Goal: Information Seeking & Learning: Stay updated

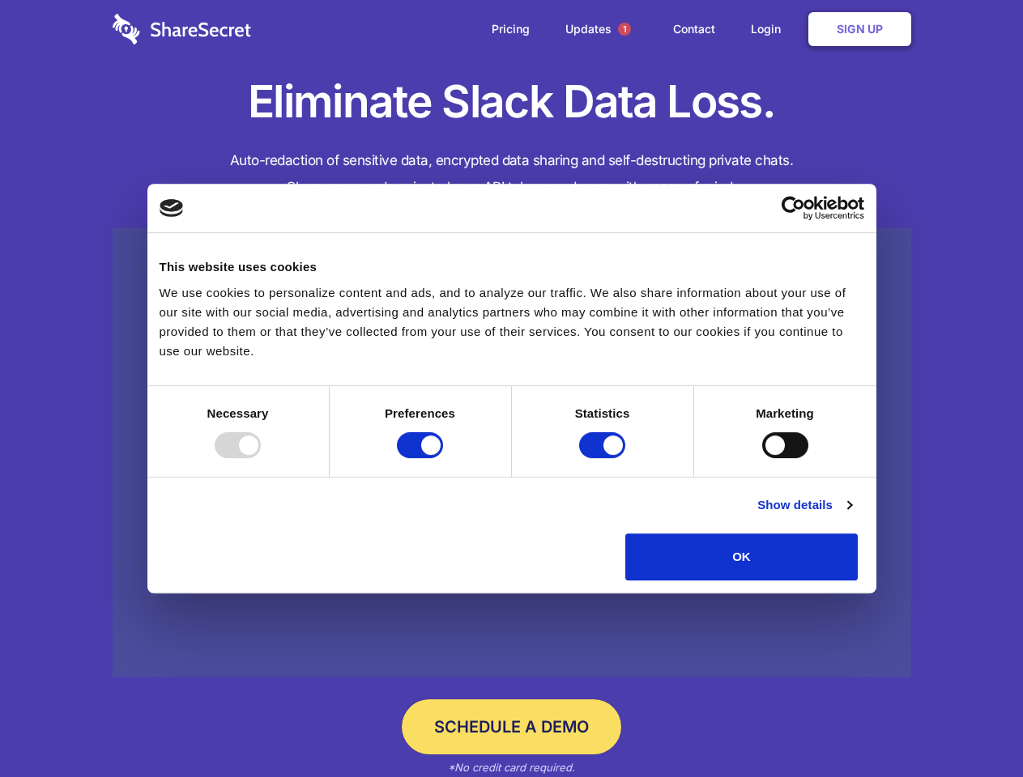
click at [261, 458] on div at bounding box center [238, 445] width 46 height 26
click at [443, 458] on input "Preferences" at bounding box center [420, 445] width 46 height 26
checkbox input "false"
click at [604, 458] on input "Statistics" at bounding box center [602, 445] width 46 height 26
checkbox input "false"
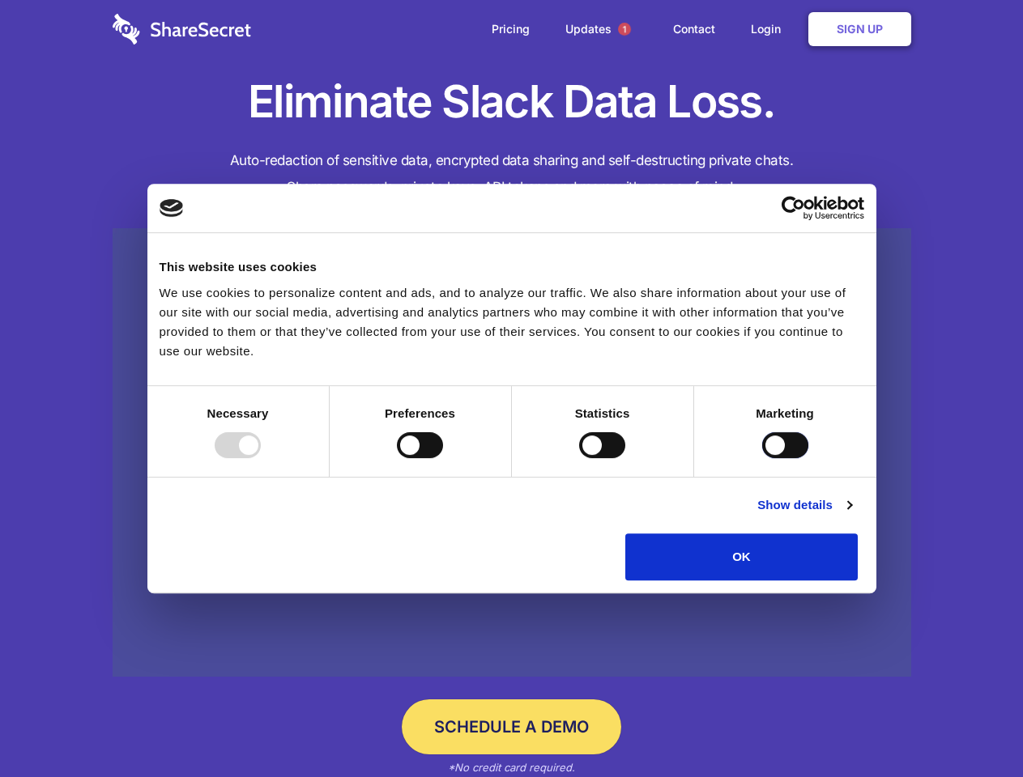
click at [762, 458] on input "Marketing" at bounding box center [785, 445] width 46 height 26
checkbox input "true"
click at [851, 515] on link "Show details" at bounding box center [804, 504] width 94 height 19
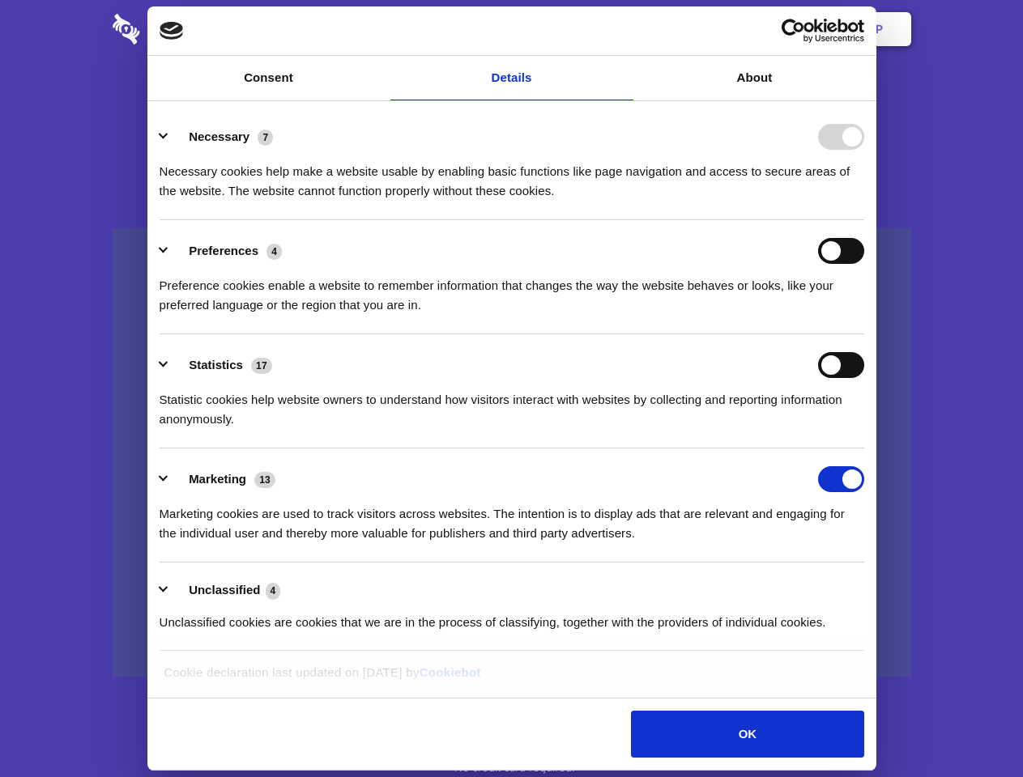
click at [864, 449] on li "Statistics 17 Statistic cookies help website owners to understand how visitors …" at bounding box center [511, 391] width 704 height 114
click at [623, 29] on span "1" at bounding box center [624, 29] width 13 height 13
